Goal: Task Accomplishment & Management: Manage account settings

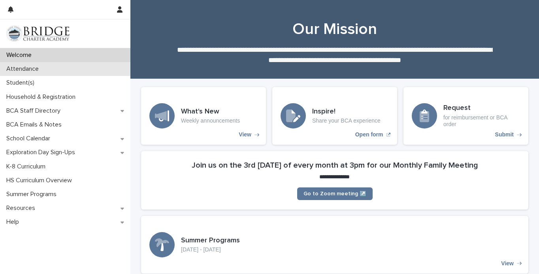
click at [74, 74] on div "Attendance" at bounding box center [65, 69] width 130 height 14
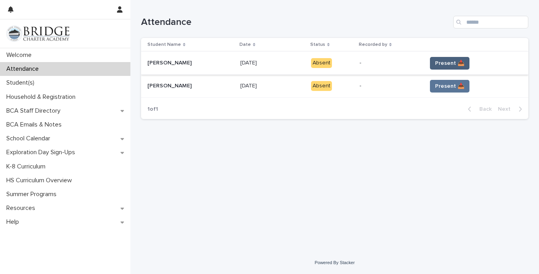
click at [453, 65] on span "Present 📥" at bounding box center [449, 63] width 29 height 8
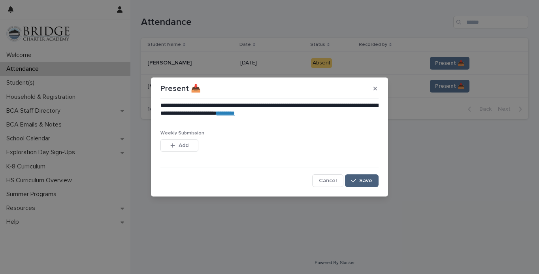
click at [363, 178] on span "Save" at bounding box center [365, 181] width 13 height 6
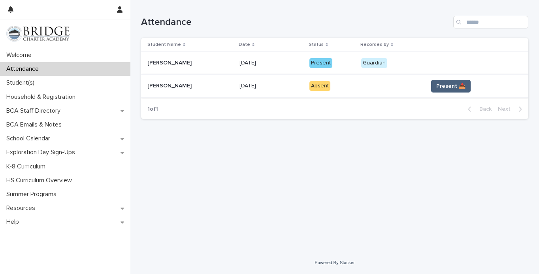
click at [445, 86] on span "Present 📥" at bounding box center [450, 86] width 29 height 8
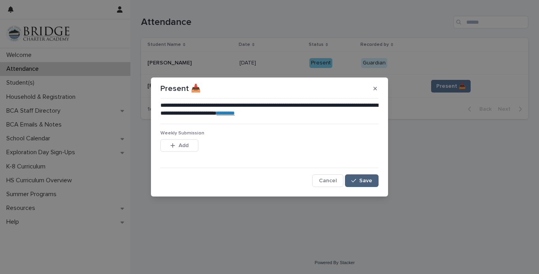
click at [358, 177] on button "Save" at bounding box center [362, 180] width 34 height 13
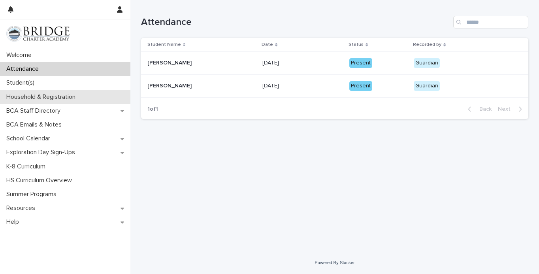
click at [90, 94] on div "Household & Registration" at bounding box center [65, 97] width 130 height 14
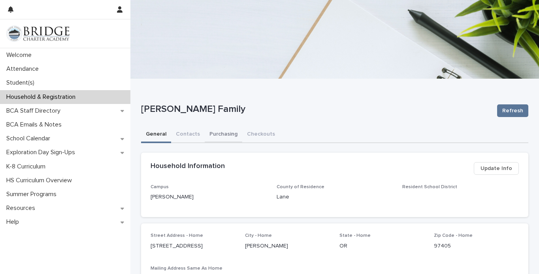
click at [230, 134] on button "Purchasing" at bounding box center [224, 134] width 38 height 17
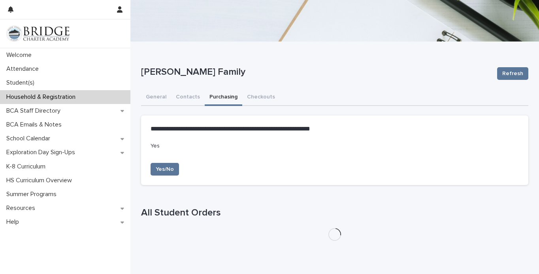
scroll to position [72, 0]
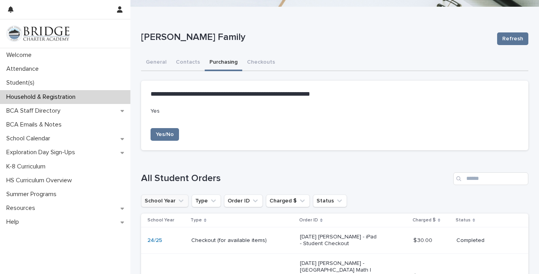
click at [165, 200] on button "School Year" at bounding box center [164, 200] width 47 height 13
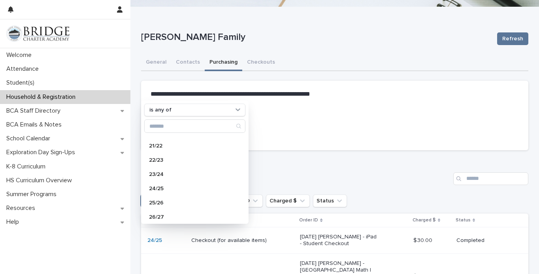
scroll to position [84, 0]
click at [170, 197] on p "25/26" at bounding box center [191, 200] width 84 height 6
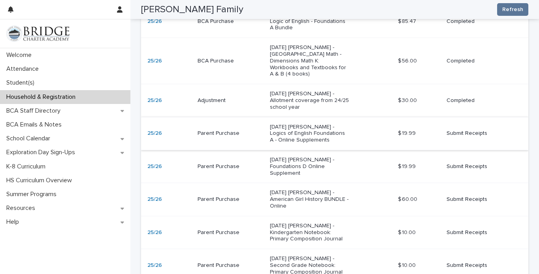
scroll to position [364, 0]
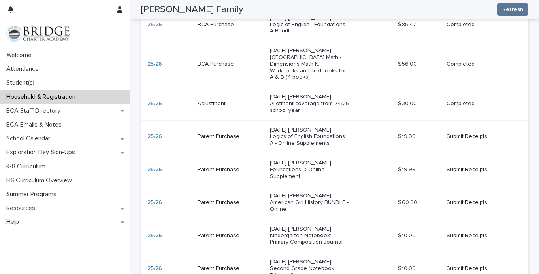
click at [379, 124] on div "[DATE] [PERSON_NAME] - Logics of English Foundations A - Online Supplements" at bounding box center [331, 137] width 122 height 26
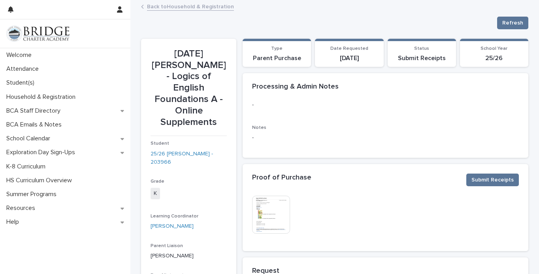
click at [162, 7] on link "Back to Household & Registration" at bounding box center [190, 6] width 87 height 9
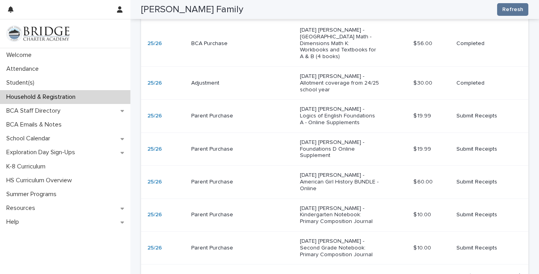
scroll to position [1124, 0]
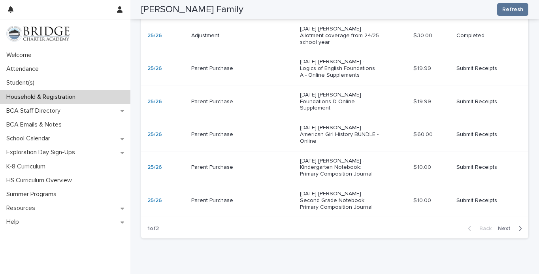
click at [516, 225] on button "Next" at bounding box center [512, 228] width 34 height 7
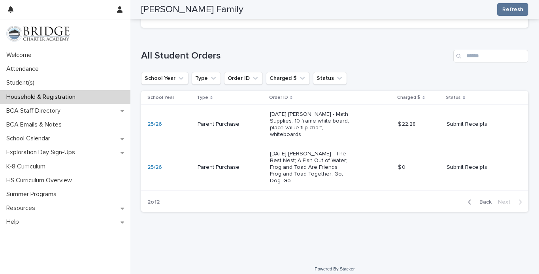
click at [323, 154] on p "[DATE] [PERSON_NAME] - The Best Nest; A Fish Out of Water; Frog and Toad Are Fr…" at bounding box center [309, 167] width 79 height 33
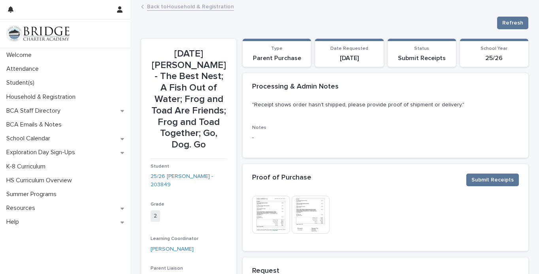
click at [279, 223] on img at bounding box center [271, 215] width 38 height 38
